Goal: Task Accomplishment & Management: Use online tool/utility

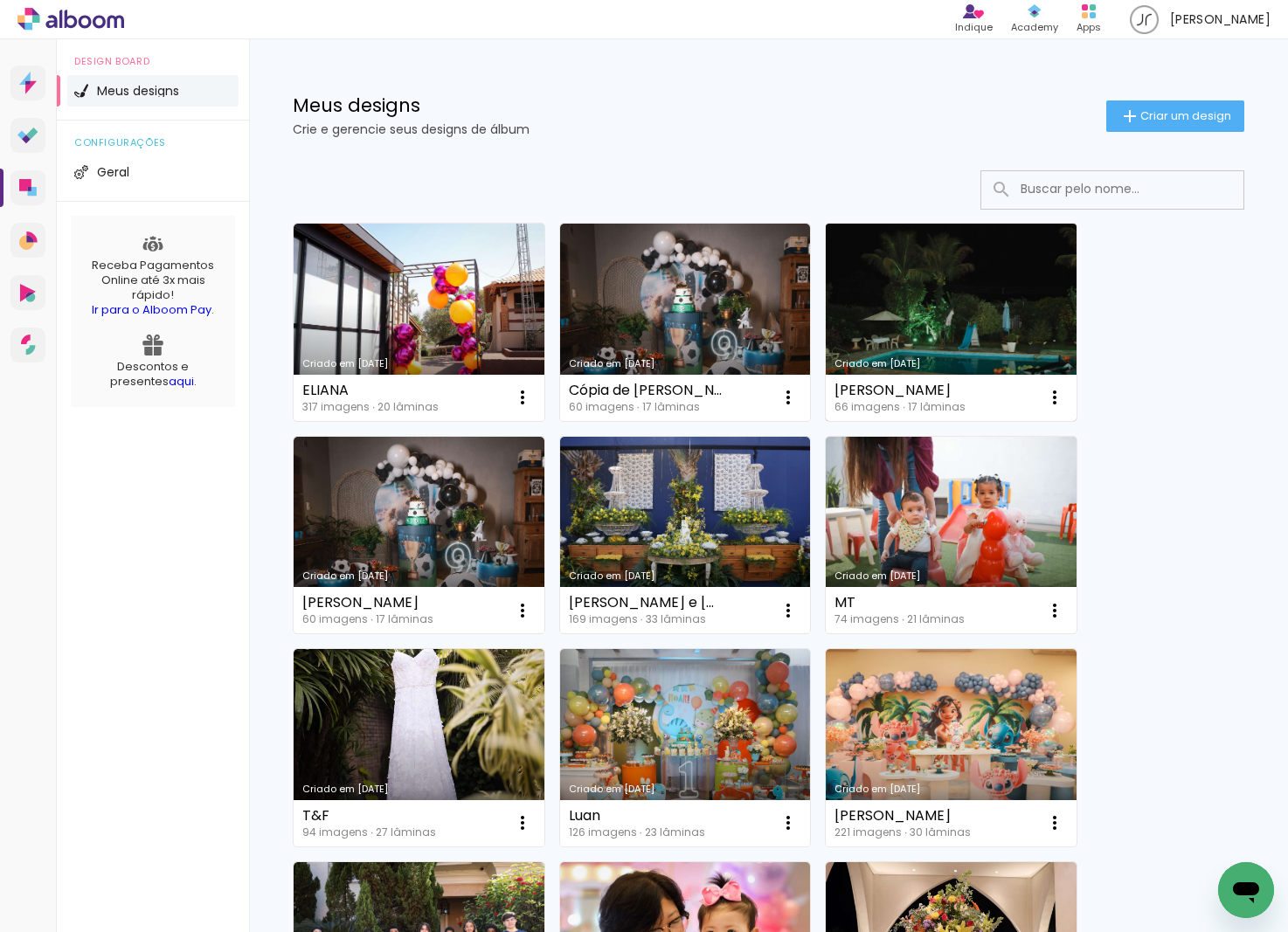
click at [978, 342] on link "Criado em 04/09/25" at bounding box center [951, 322] width 251 height 198
